Goal: Use online tool/utility: Utilize a website feature to perform a specific function

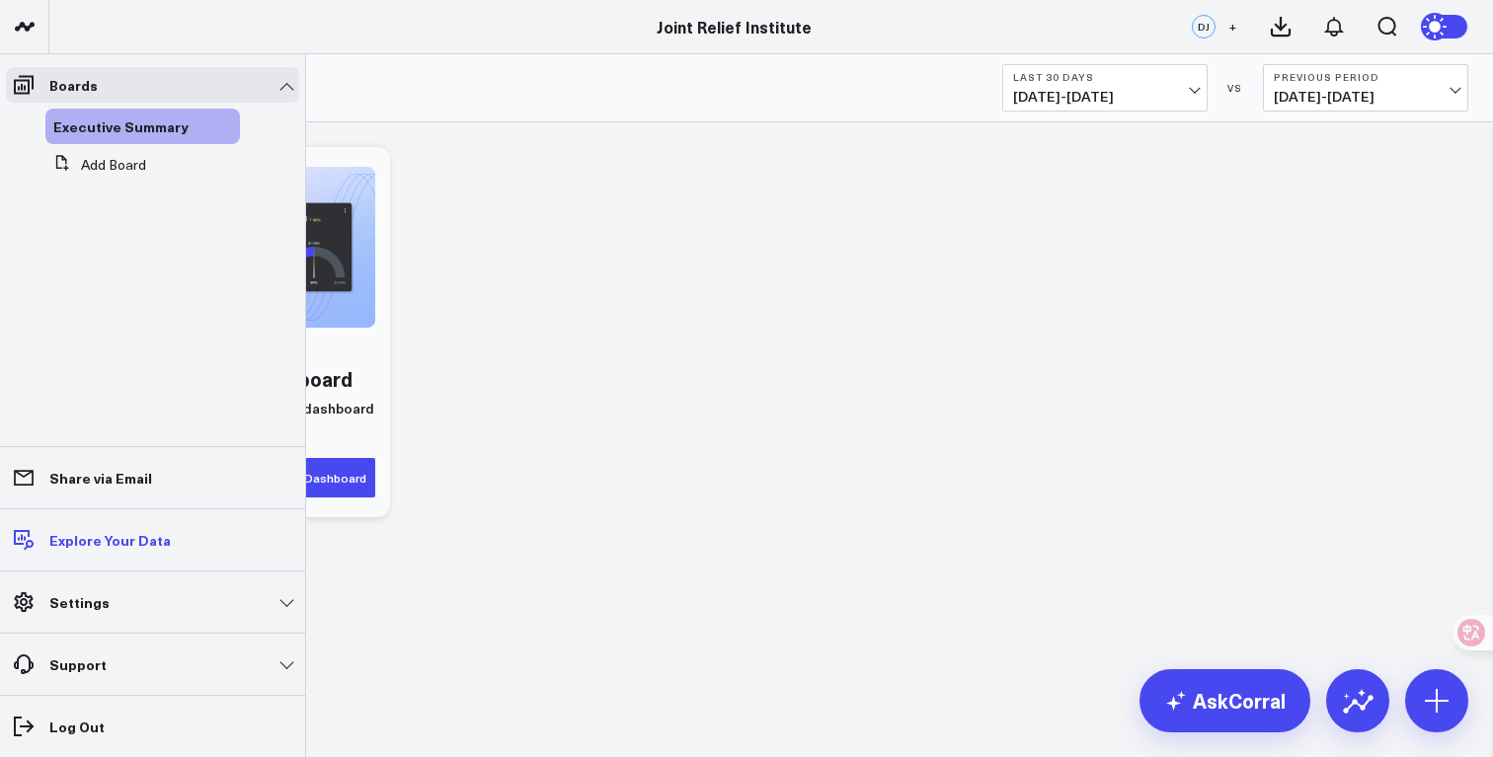
click at [134, 545] on p "Explore Your Data" at bounding box center [109, 540] width 121 height 16
click at [80, 118] on span "Executive Summary" at bounding box center [120, 127] width 135 height 20
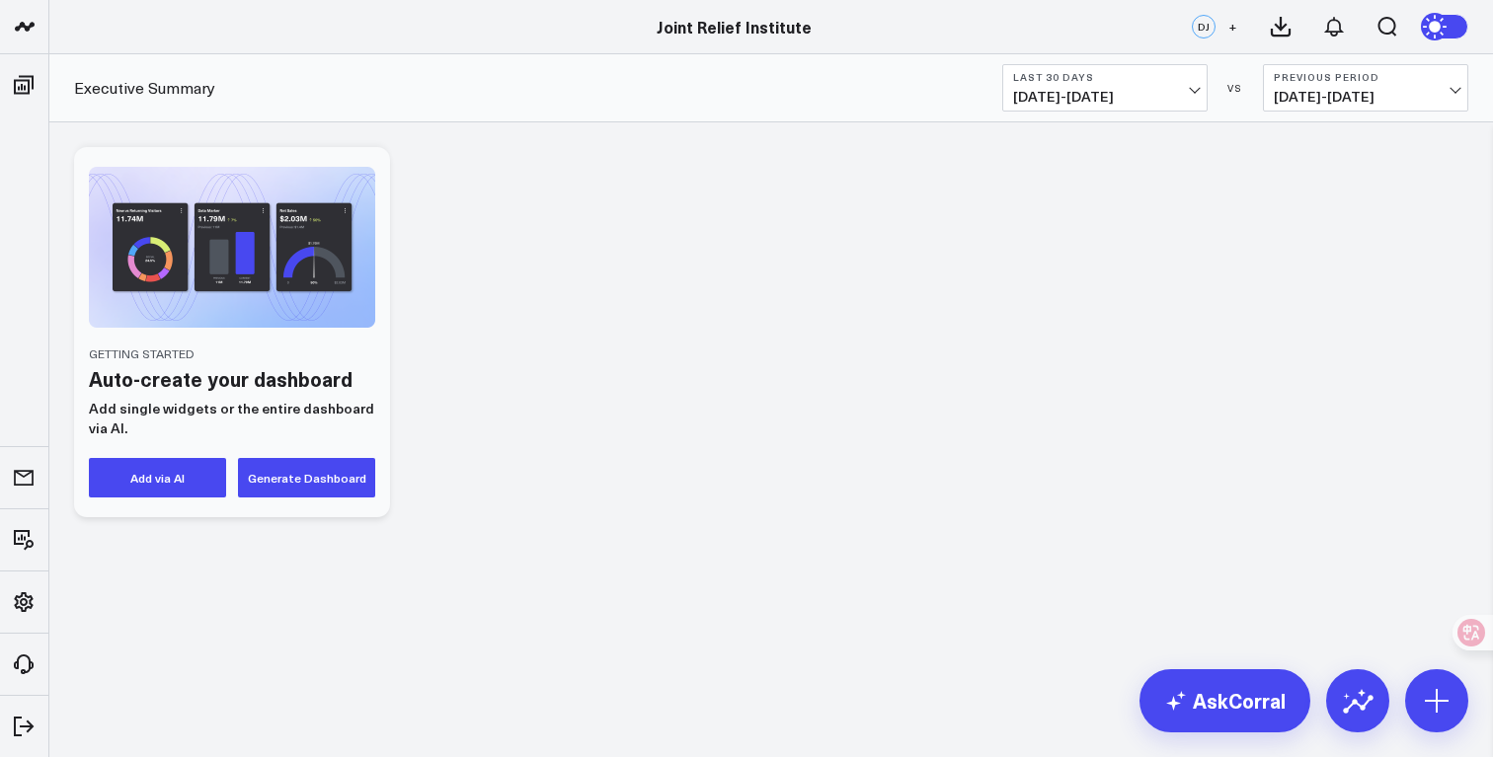
click at [159, 478] on button "Add via AI" at bounding box center [157, 477] width 137 height 39
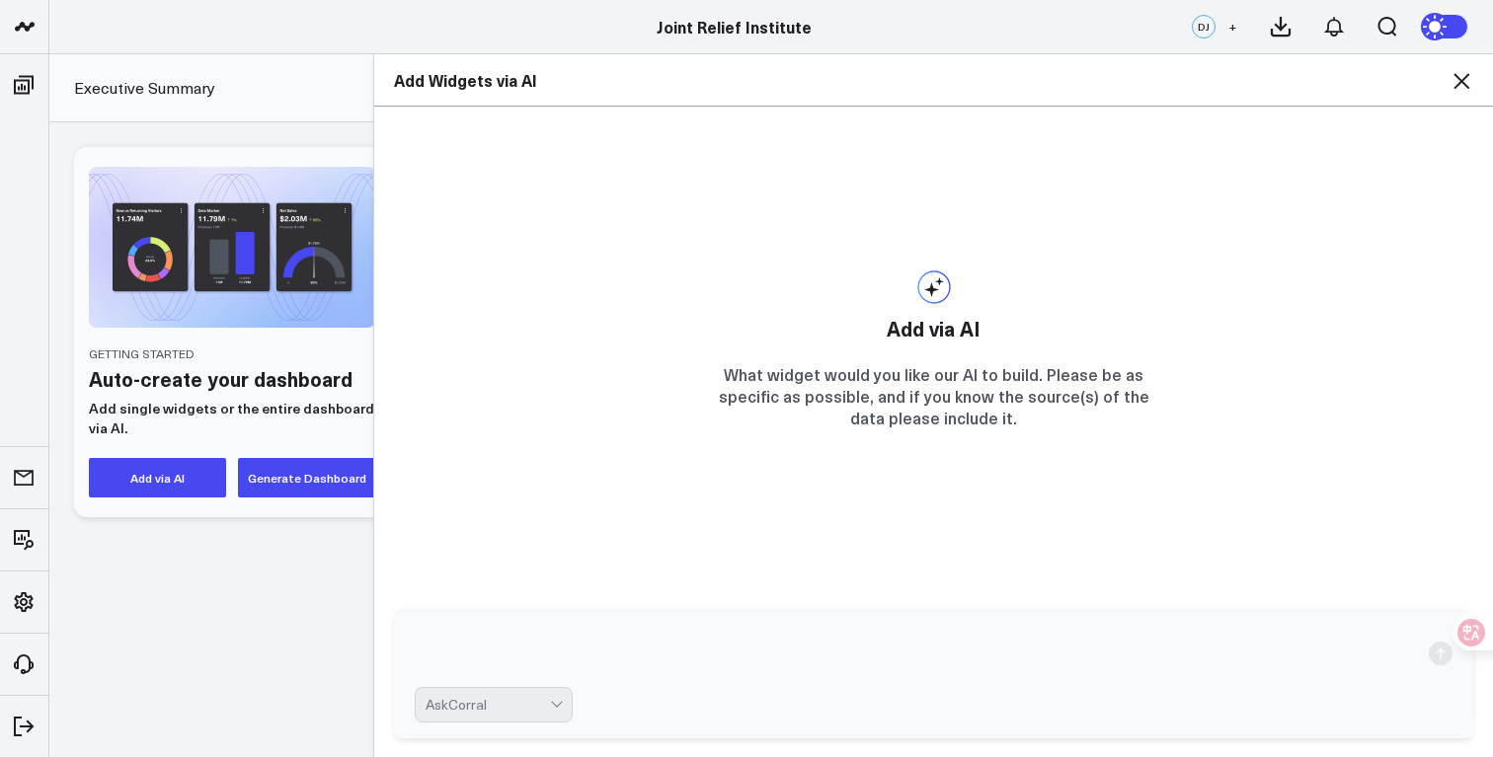
click at [1469, 79] on icon at bounding box center [1461, 81] width 24 height 24
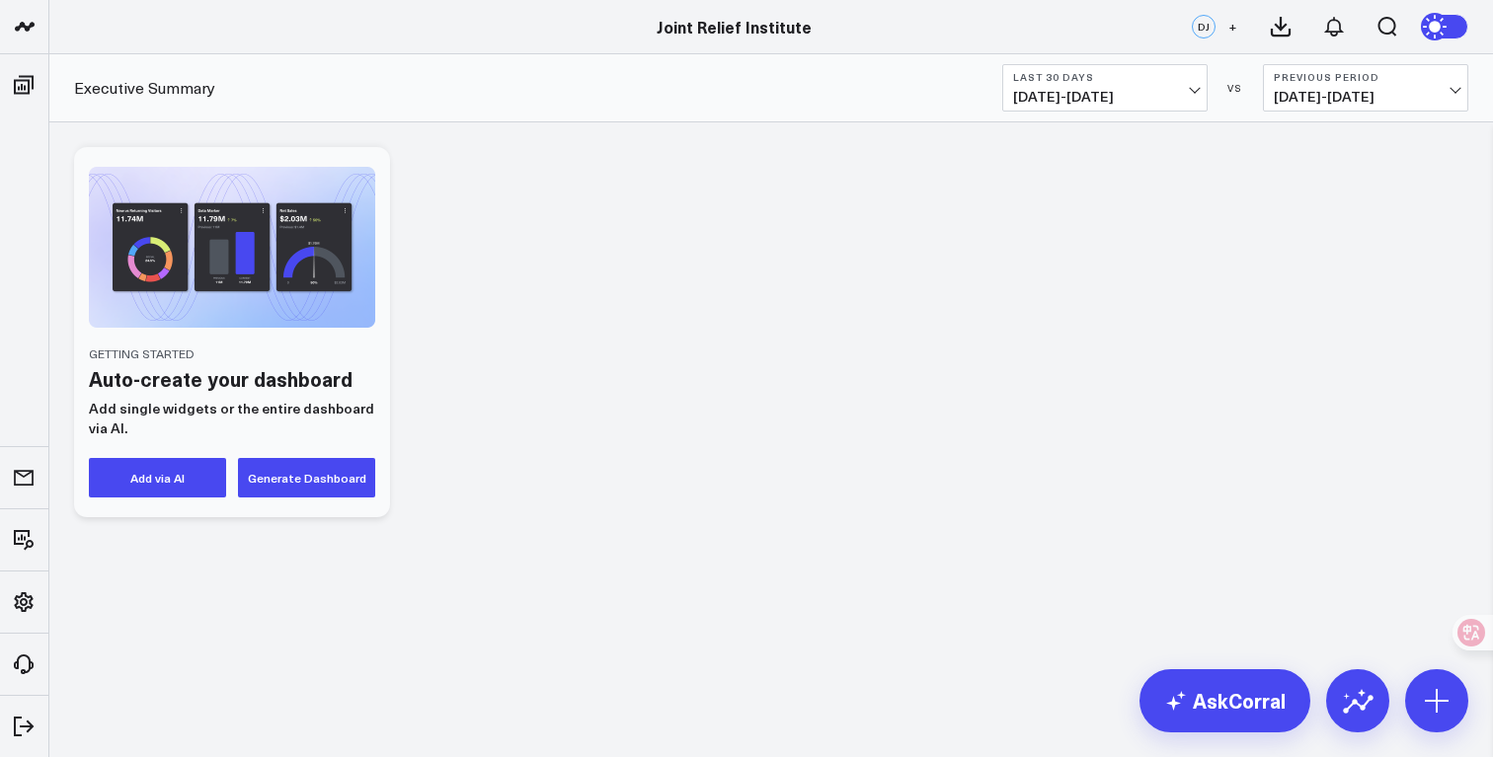
click at [813, 332] on div "Getting Started Auto-create your dashboard Add single widgets or the entire das…" at bounding box center [771, 332] width 1414 height 390
click at [345, 472] on button "Generate Dashboard" at bounding box center [306, 477] width 137 height 39
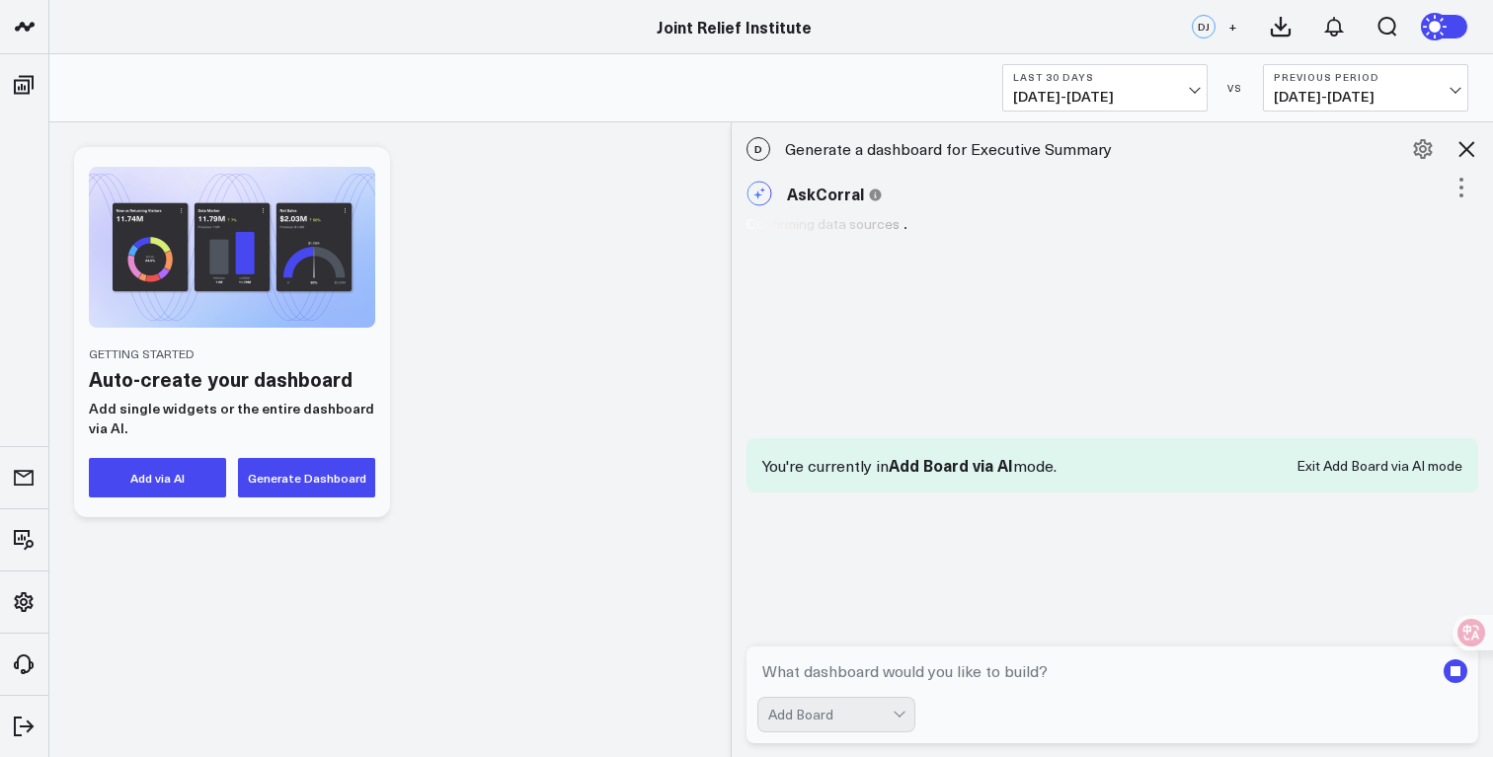
click at [1468, 143] on icon at bounding box center [1466, 149] width 24 height 24
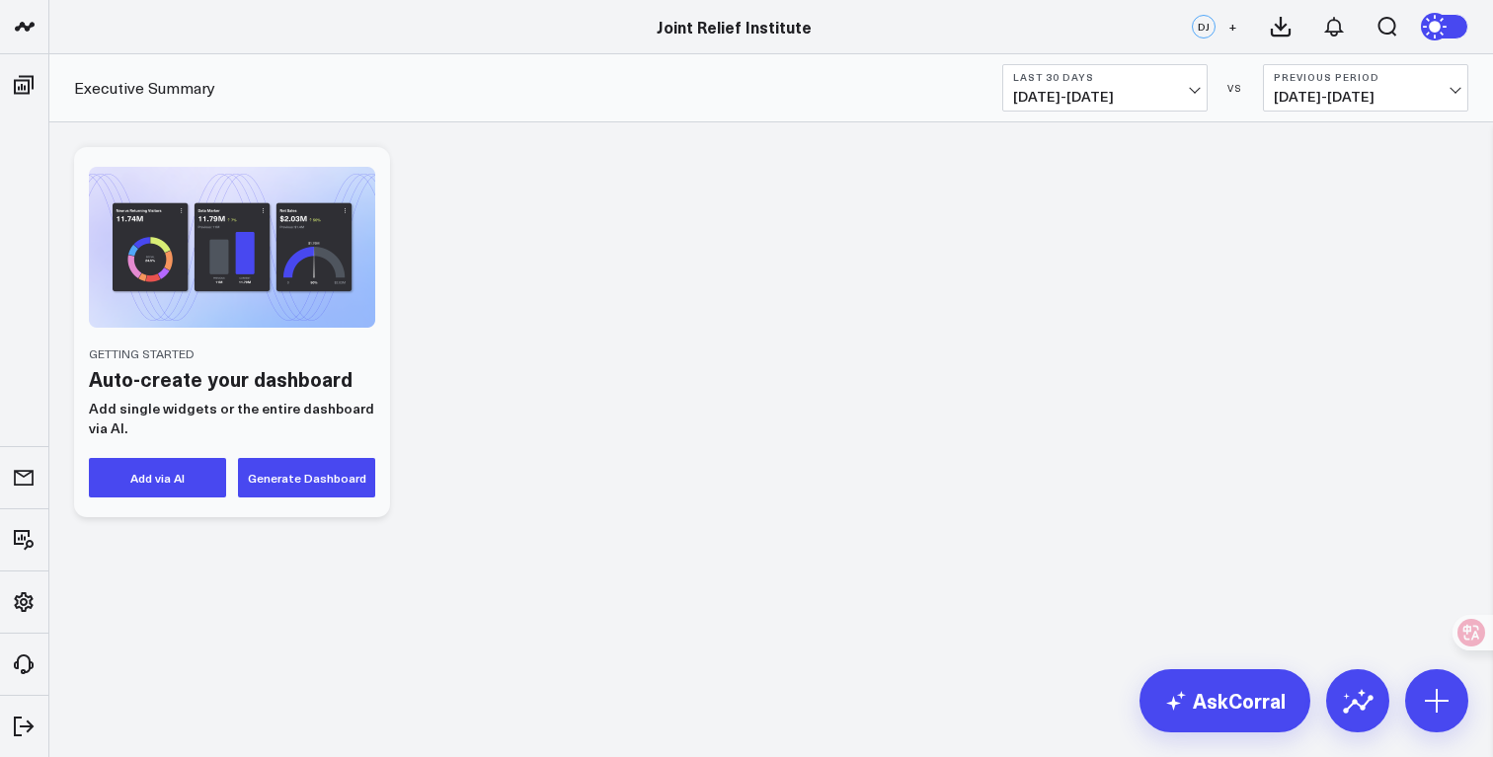
click at [764, 254] on div "Getting Started Auto-create your dashboard Add single widgets or the entire das…" at bounding box center [771, 332] width 1414 height 390
click at [508, 515] on div "Getting Started Auto-create your dashboard Add single widgets or the entire das…" at bounding box center [771, 332] width 1414 height 390
